Goal: Participate in discussion: Engage in conversation with other users on a specific topic

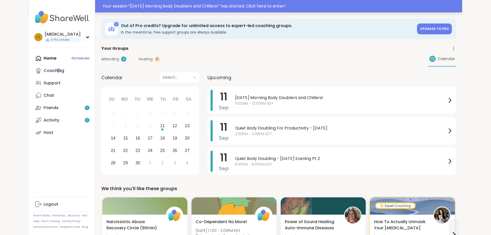
click at [239, 6] on div "Your session “ [DATE] Morning Body Doublers and Chillers! ” has started. Click …" at bounding box center [281, 6] width 356 height 6
